Goal: Task Accomplishment & Management: Use online tool/utility

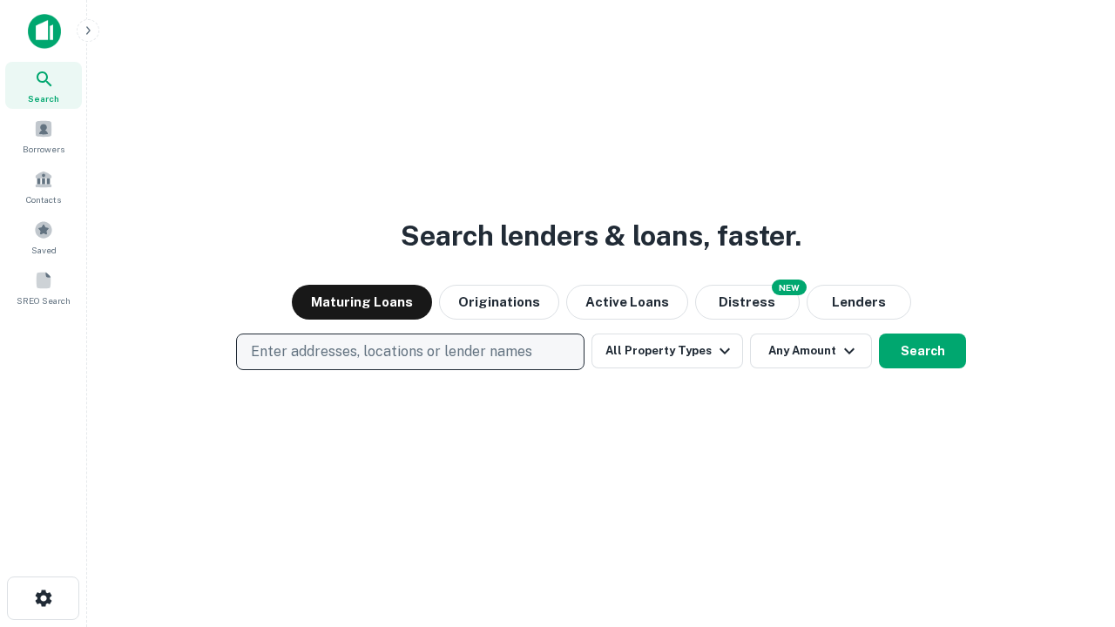
click at [409, 352] on p "Enter addresses, locations or lender names" at bounding box center [391, 351] width 281 height 21
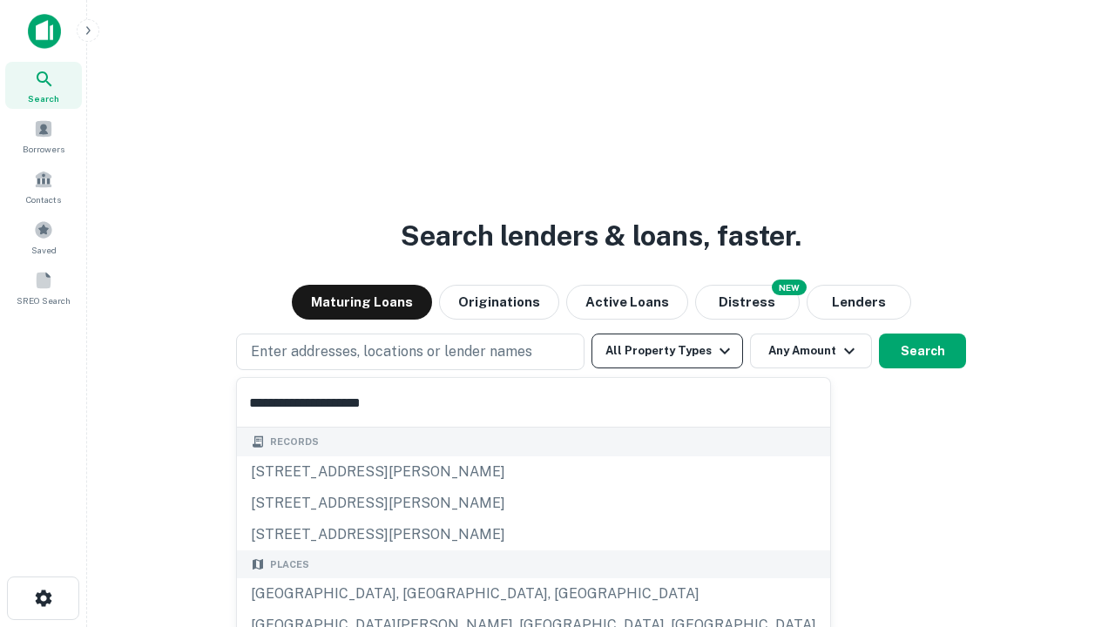
click at [667, 351] on button "All Property Types" at bounding box center [667, 351] width 152 height 35
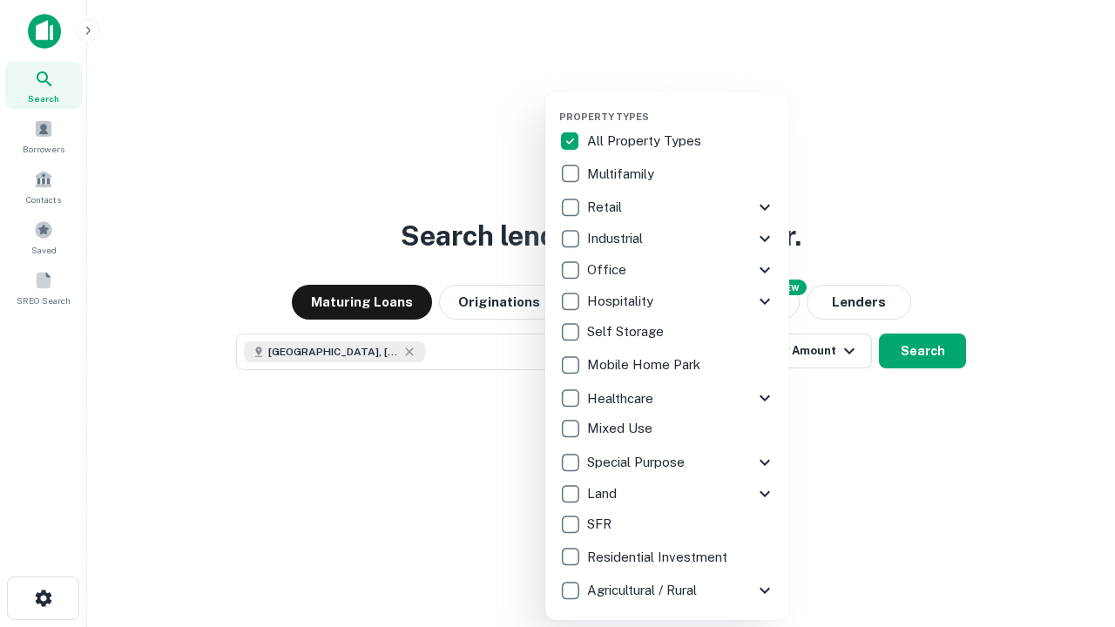
click at [681, 105] on button "button" at bounding box center [681, 105] width 244 height 1
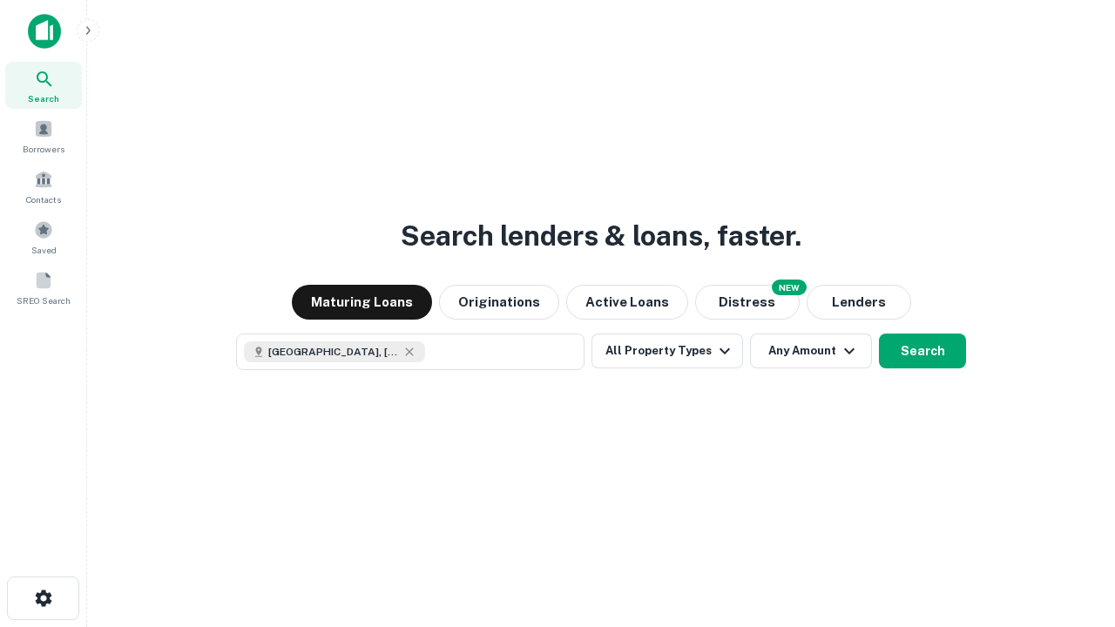
scroll to position [28, 0]
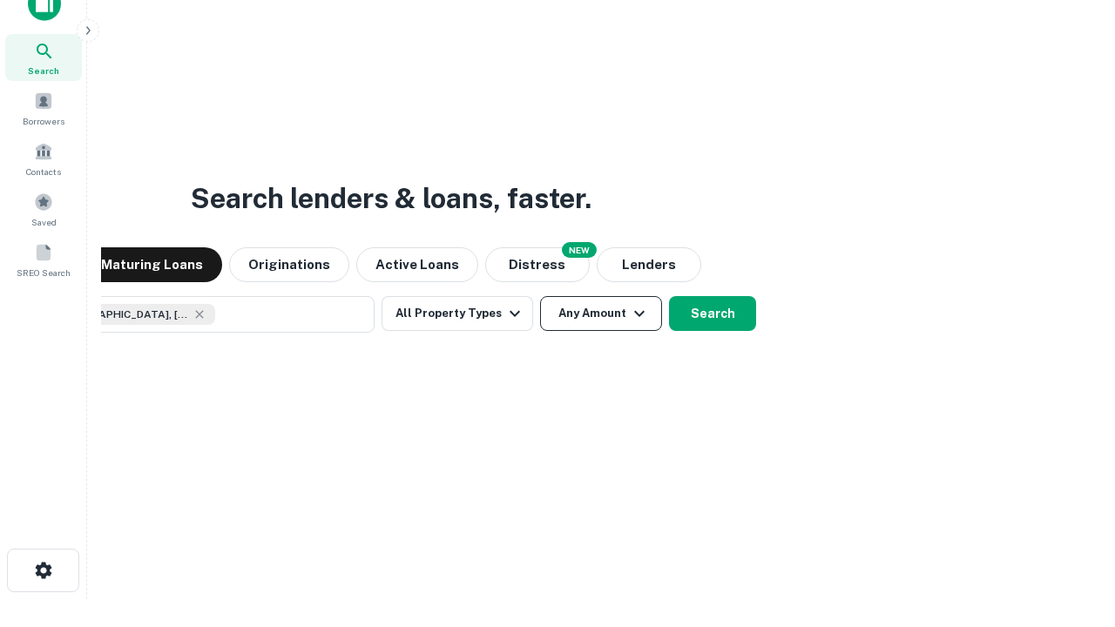
click at [540, 296] on button "Any Amount" at bounding box center [601, 313] width 122 height 35
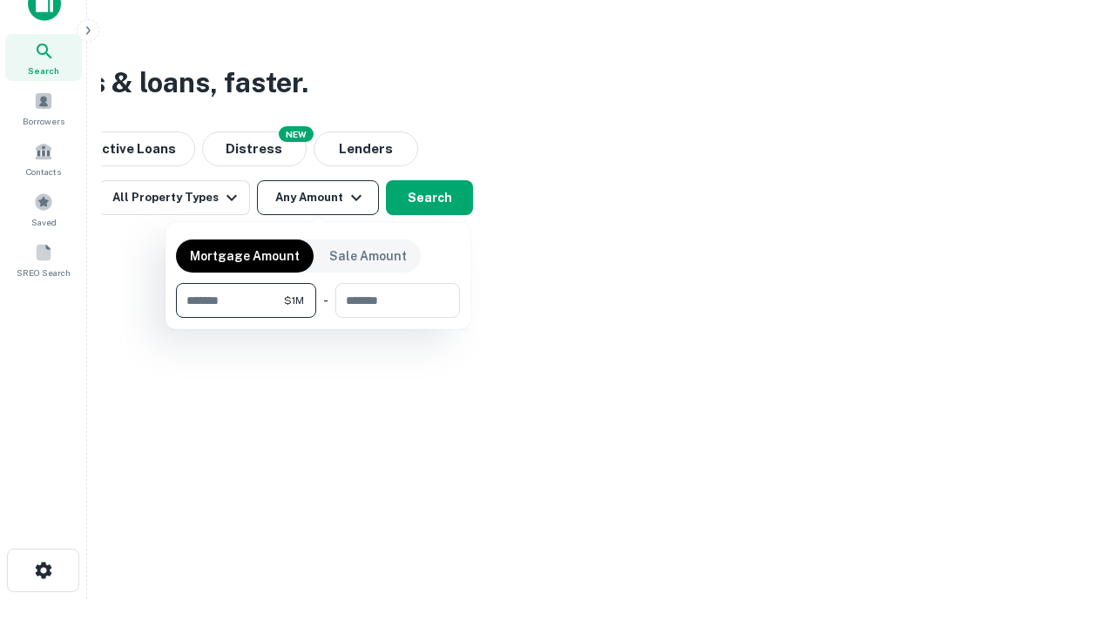
type input "*******"
click at [318, 318] on button "button" at bounding box center [318, 318] width 284 height 1
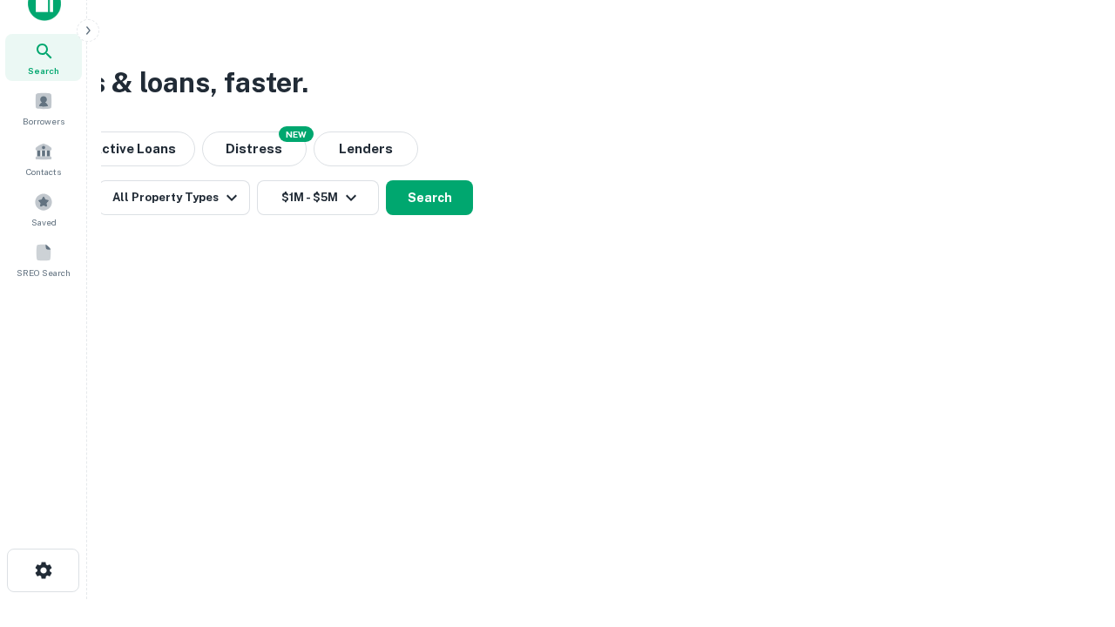
scroll to position [10, 321]
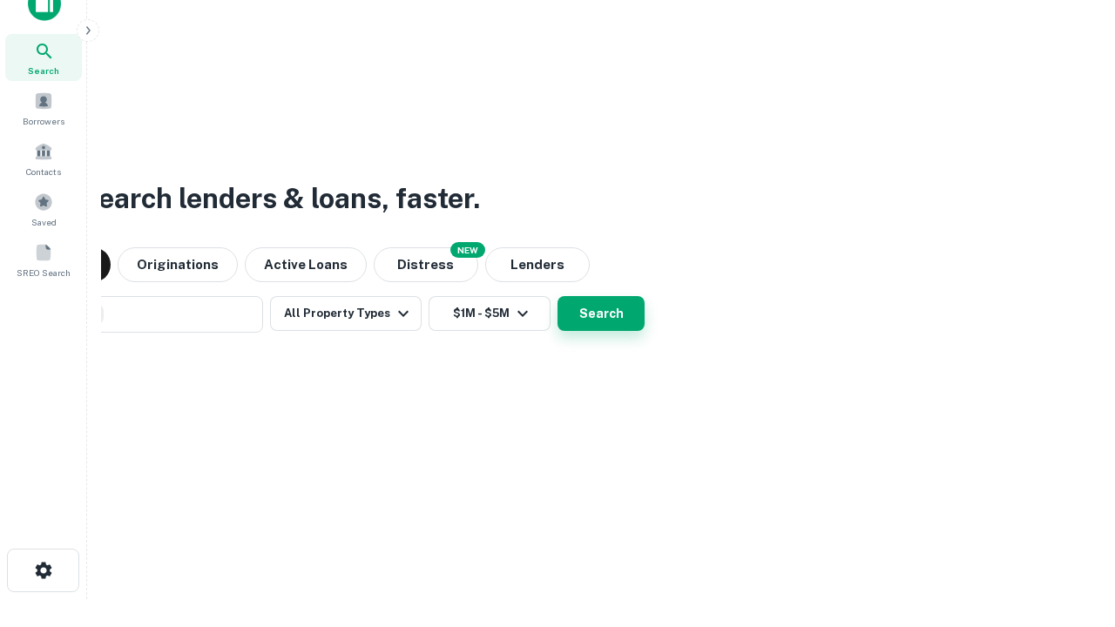
click at [557, 296] on button "Search" at bounding box center [600, 313] width 87 height 35
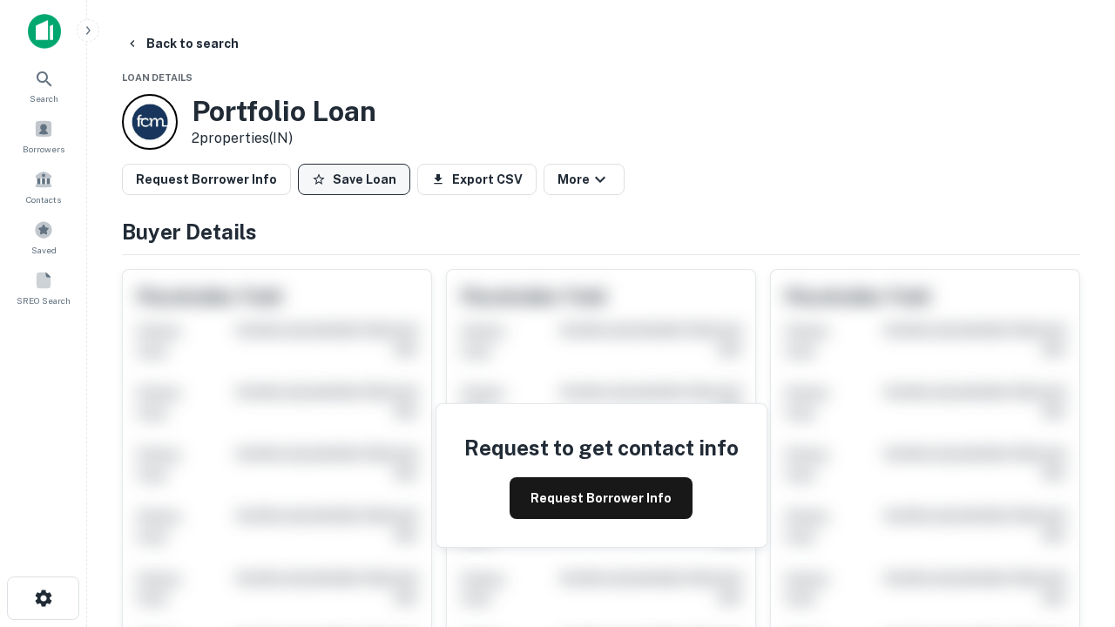
click at [354, 179] on button "Save Loan" at bounding box center [354, 179] width 112 height 31
click at [358, 179] on button "Save Loan" at bounding box center [354, 179] width 112 height 31
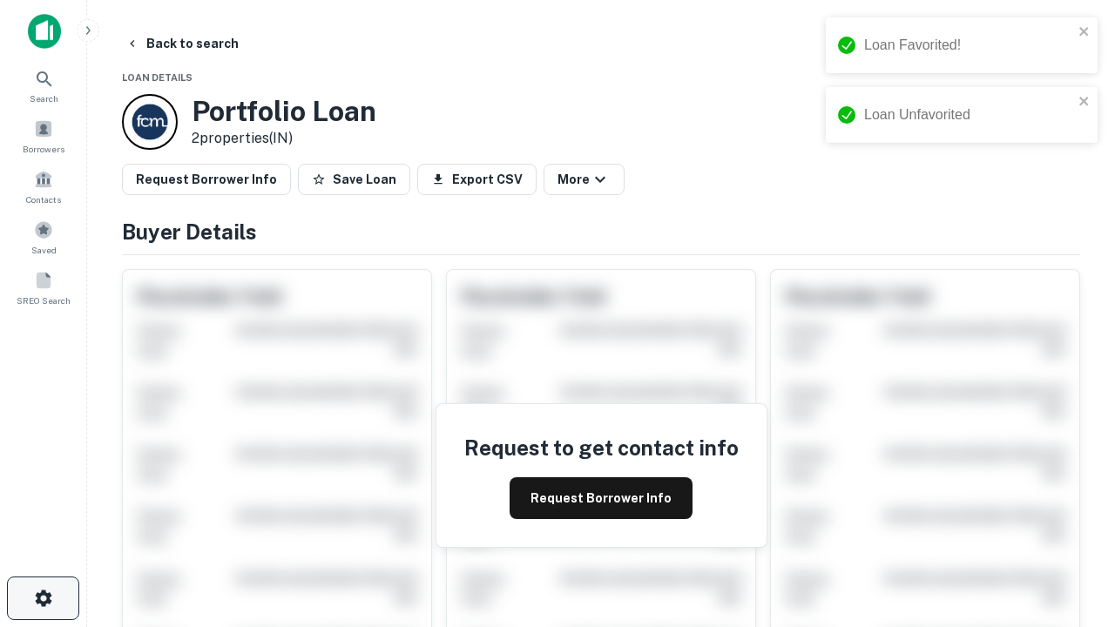
click at [43, 598] on icon "button" at bounding box center [43, 598] width 21 height 21
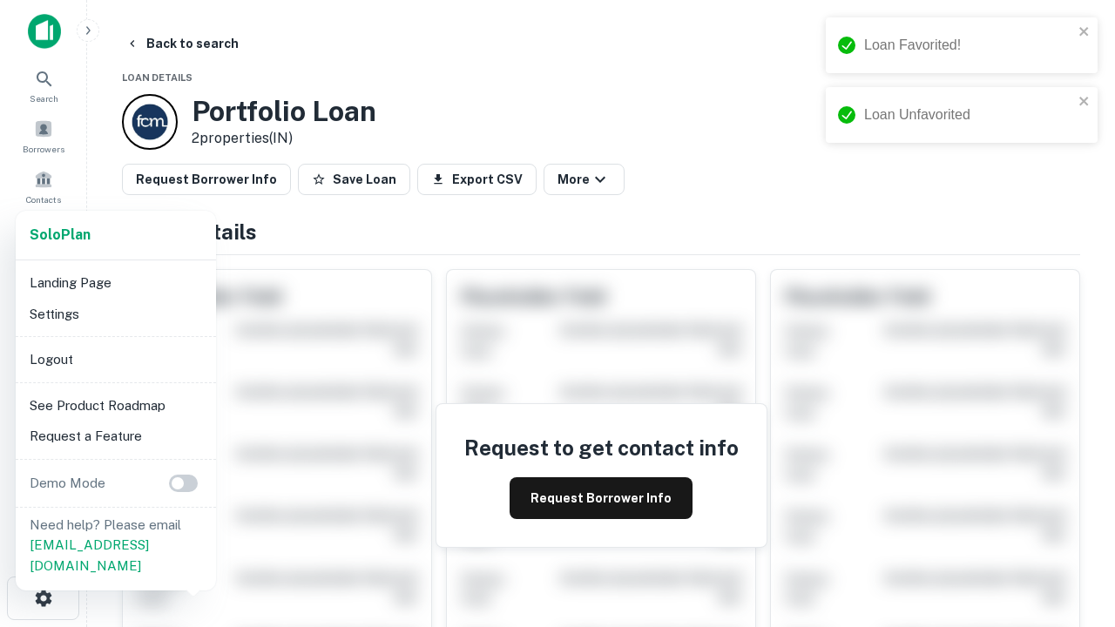
click at [115, 359] on li "Logout" at bounding box center [116, 359] width 186 height 31
